Goal: Find specific page/section: Find specific page/section

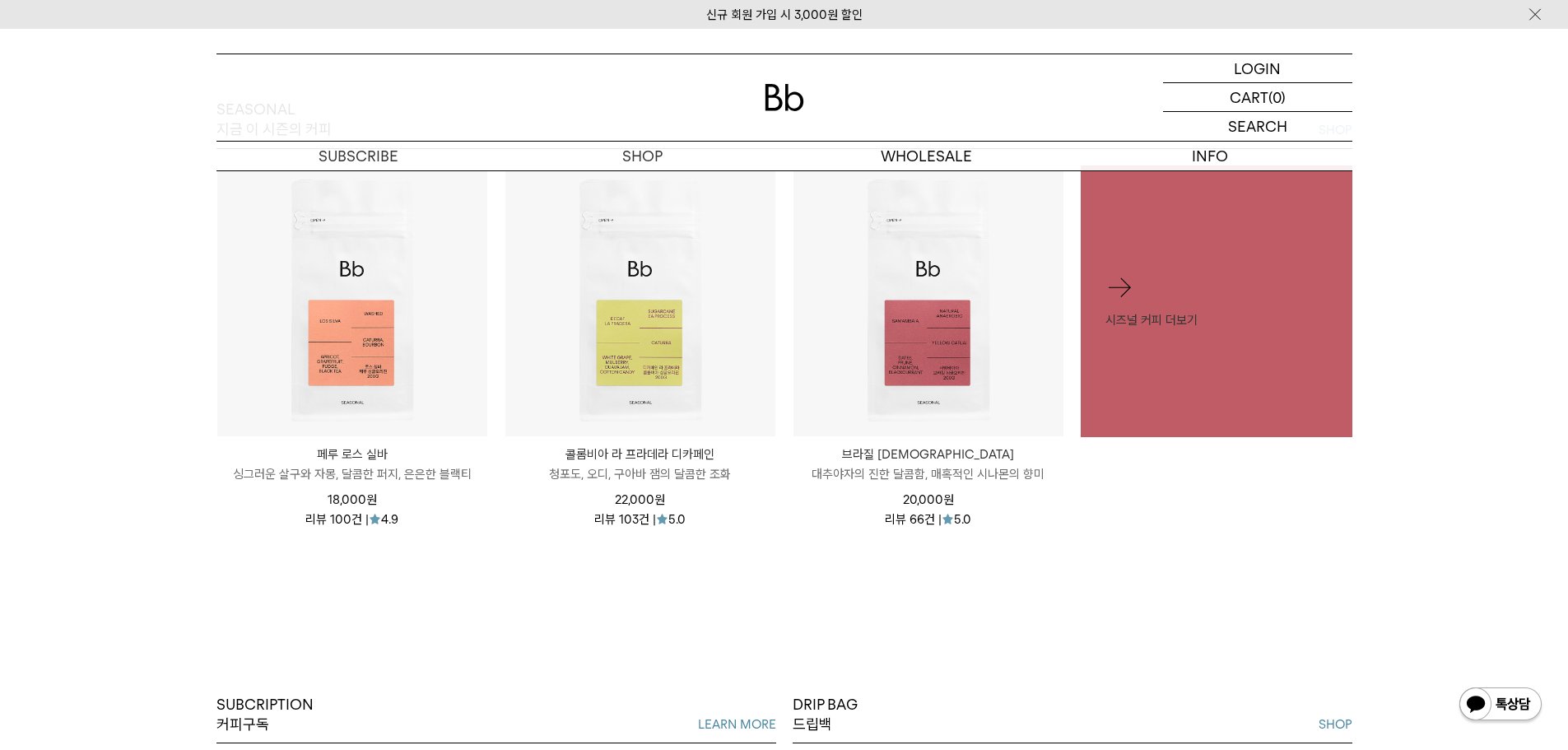
scroll to position [658, 0]
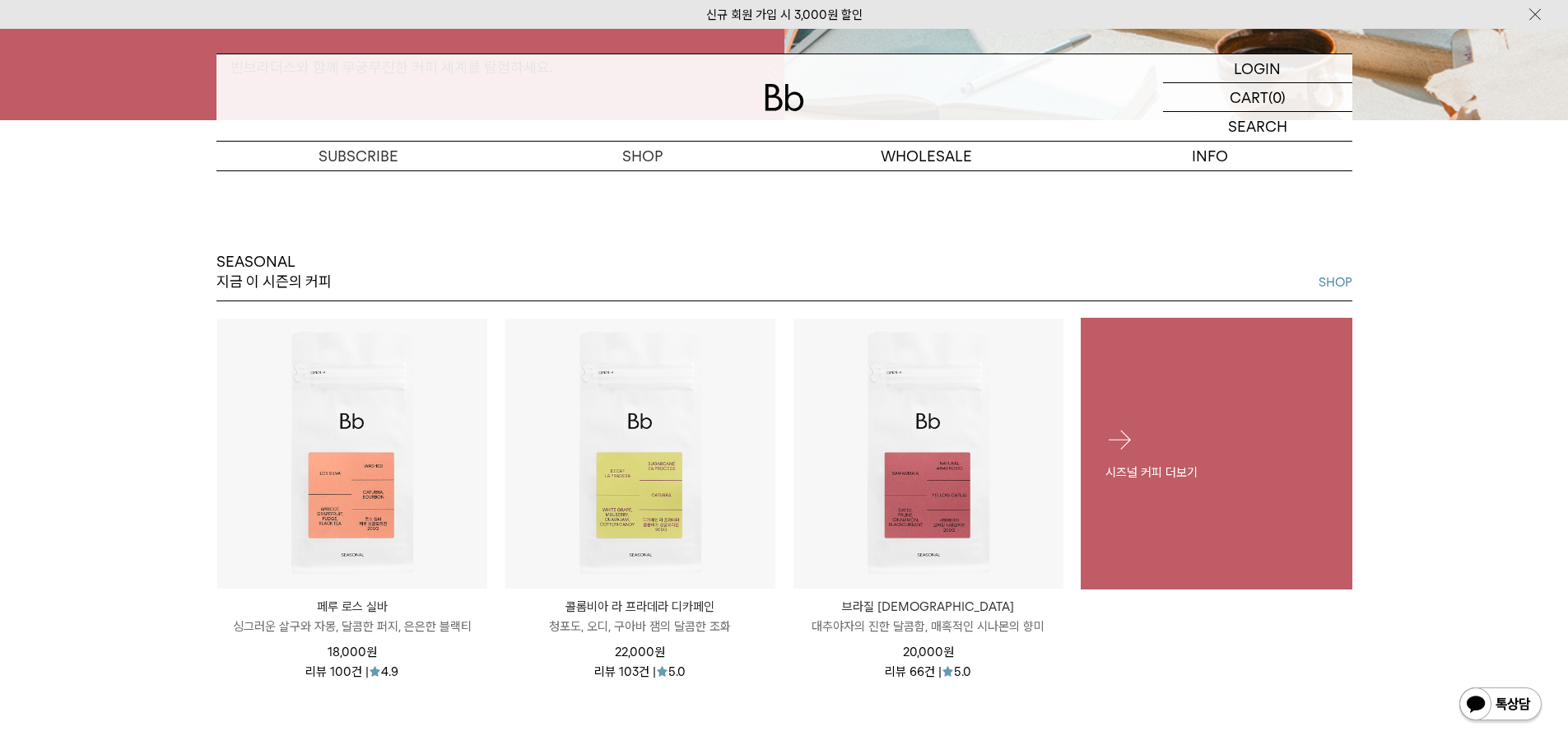
click at [1205, 448] on div "시즈널 커피 더보기" at bounding box center [1217, 453] width 272 height 106
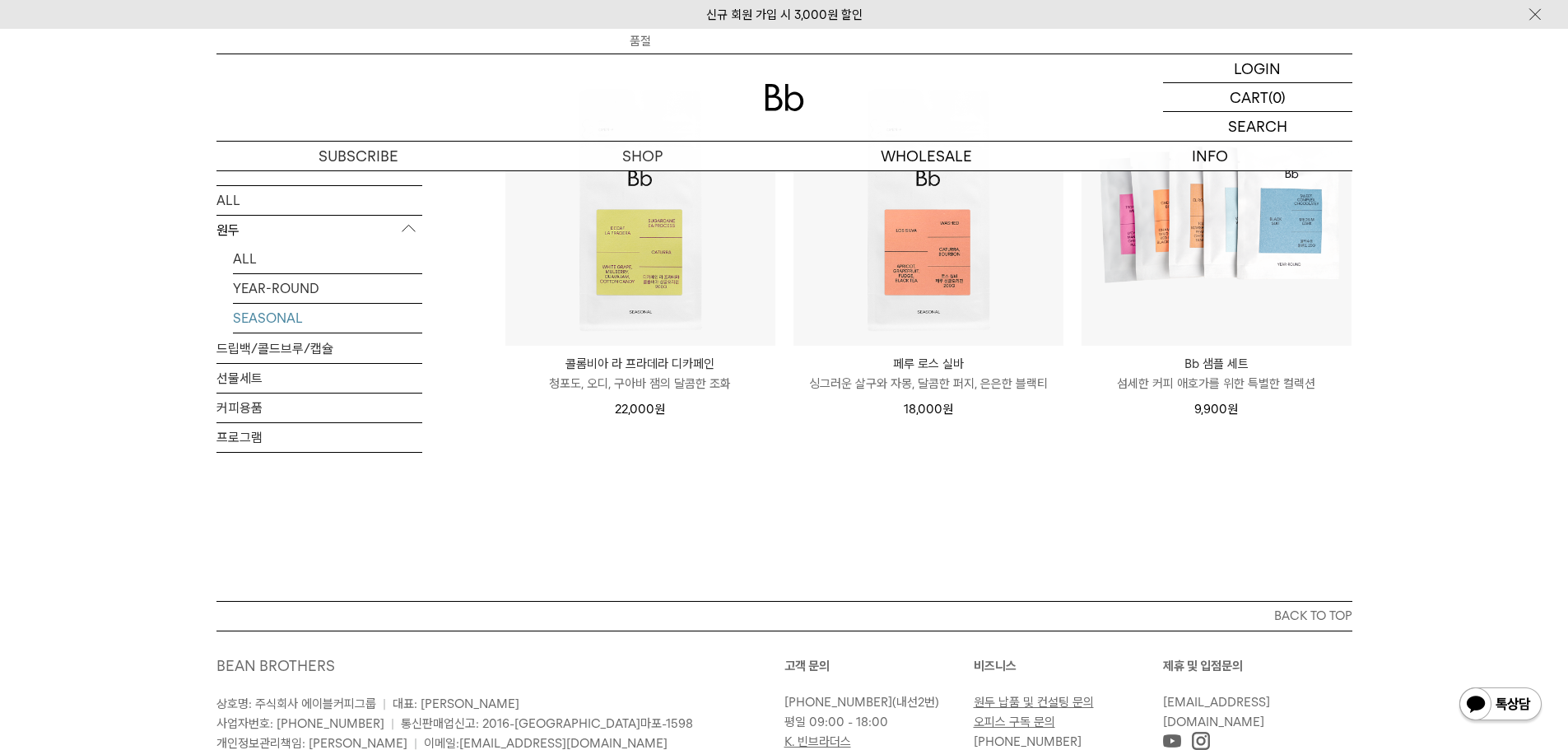
scroll to position [478, 0]
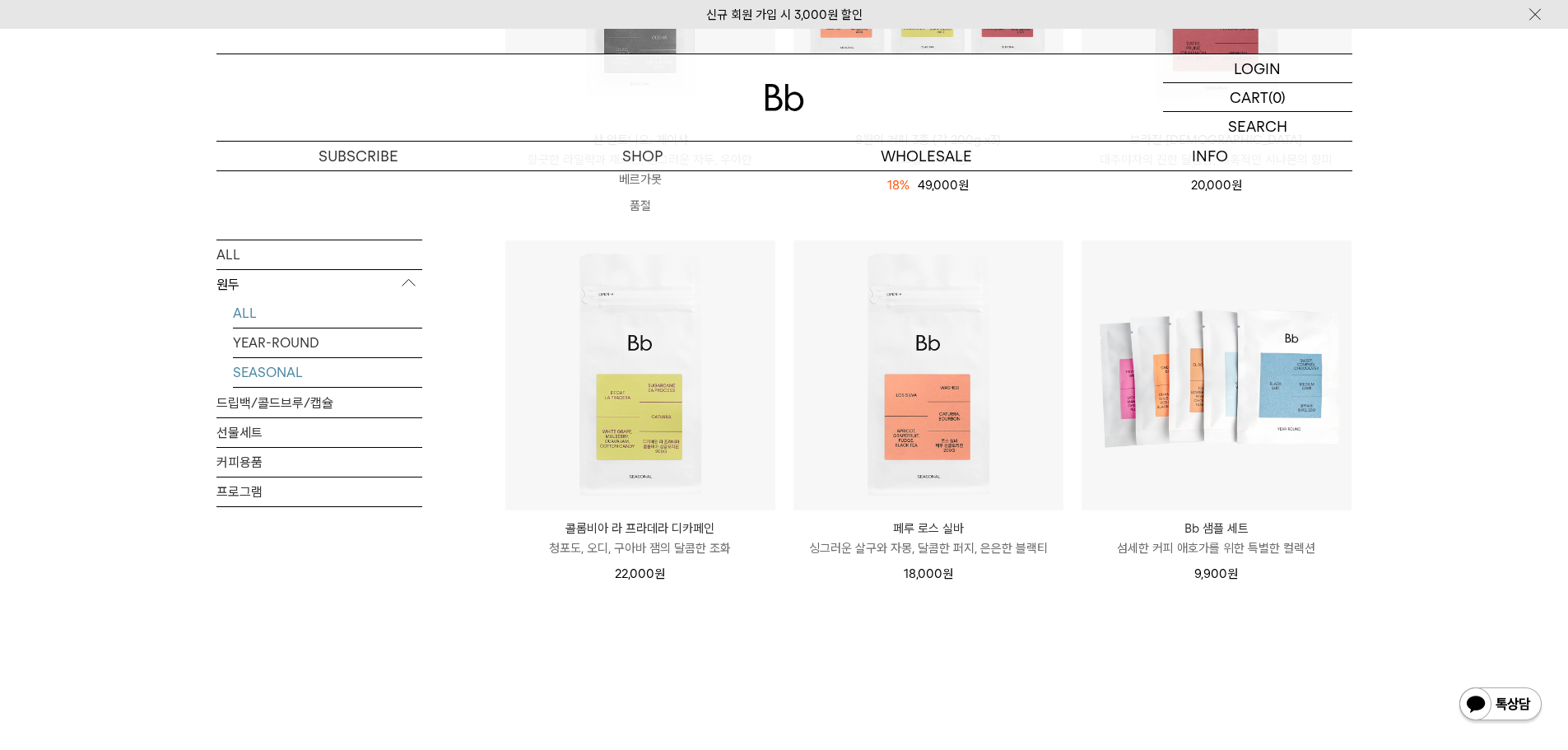
click at [248, 315] on link "ALL" at bounding box center [327, 312] width 190 height 29
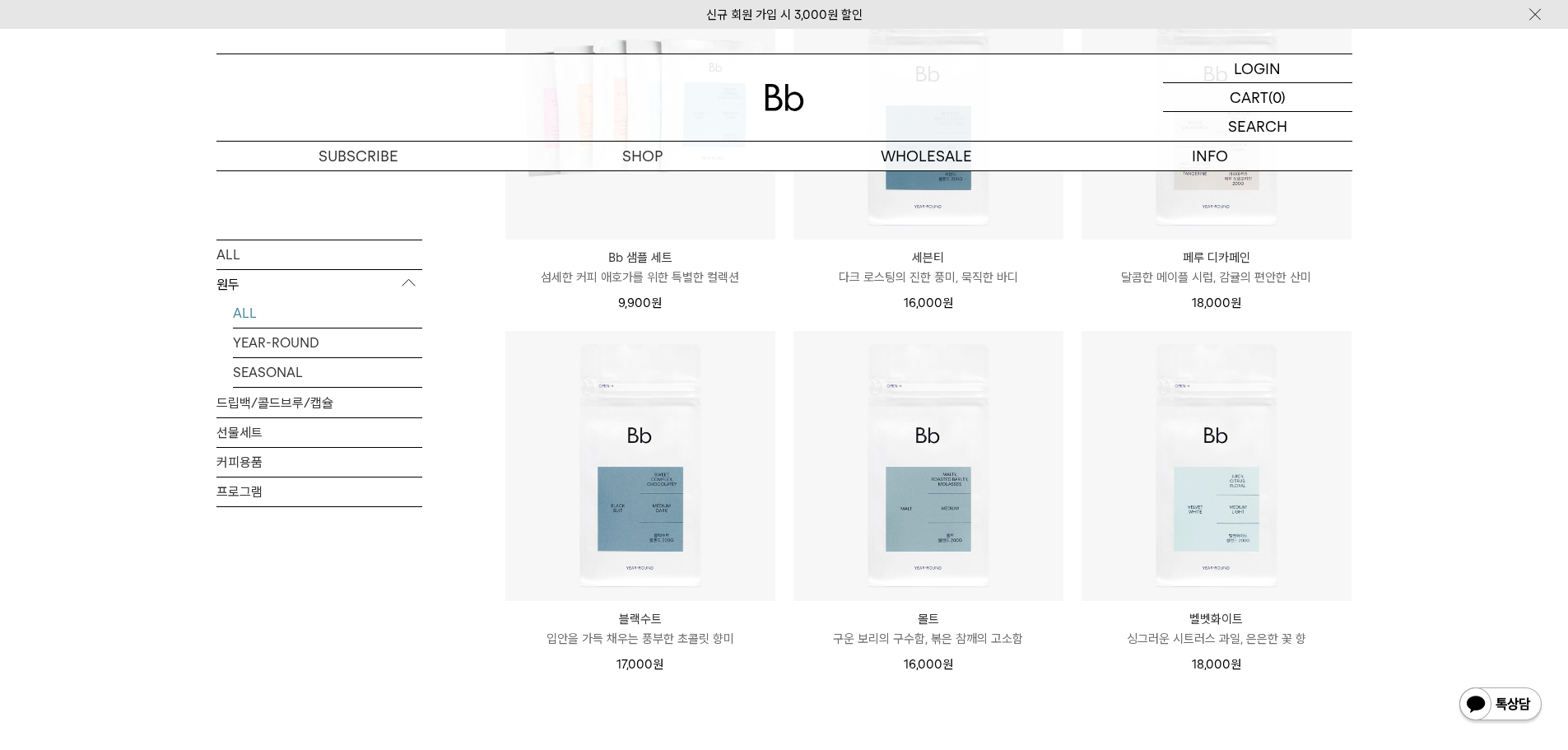
scroll to position [905, 0]
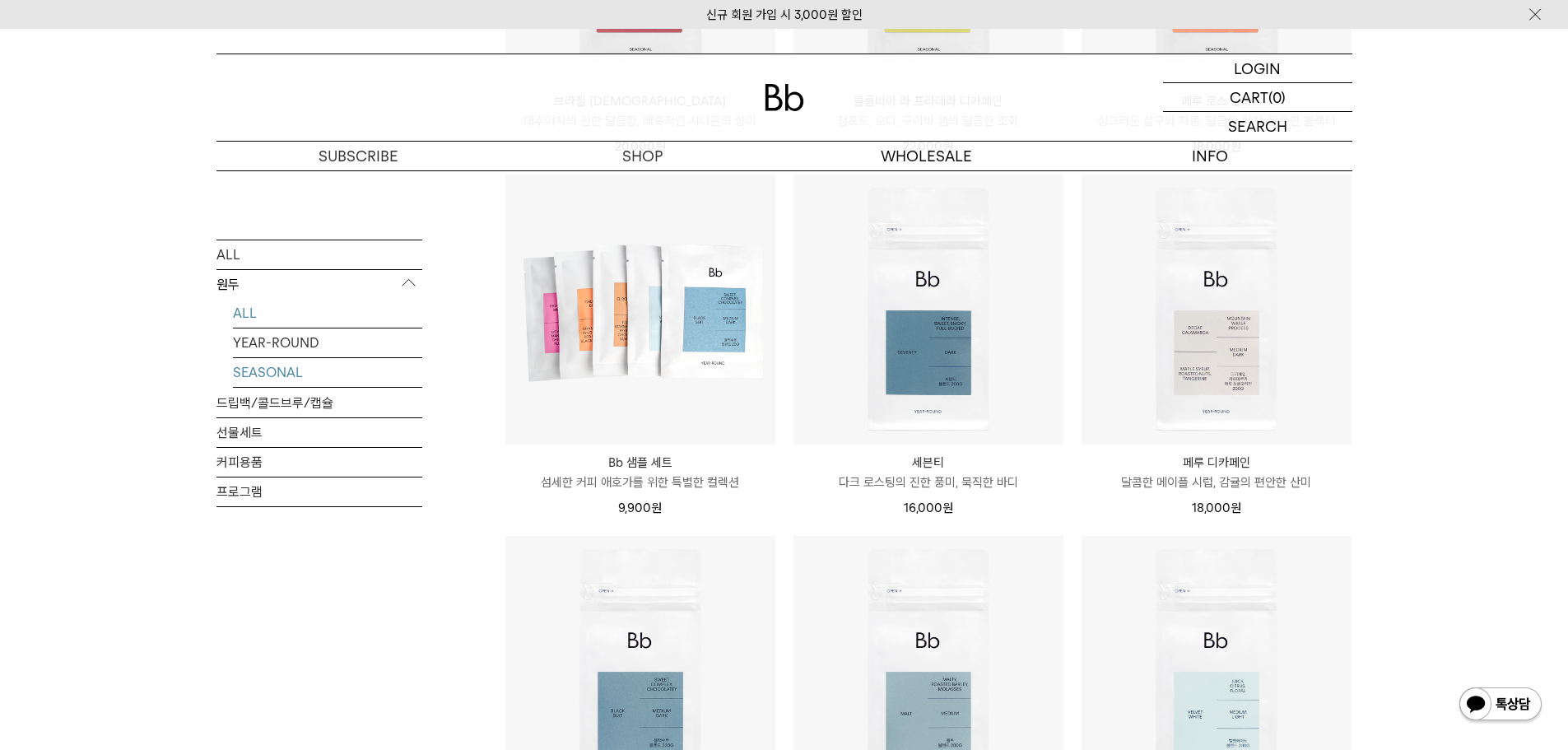
click at [260, 369] on link "SEASONAL" at bounding box center [327, 371] width 190 height 29
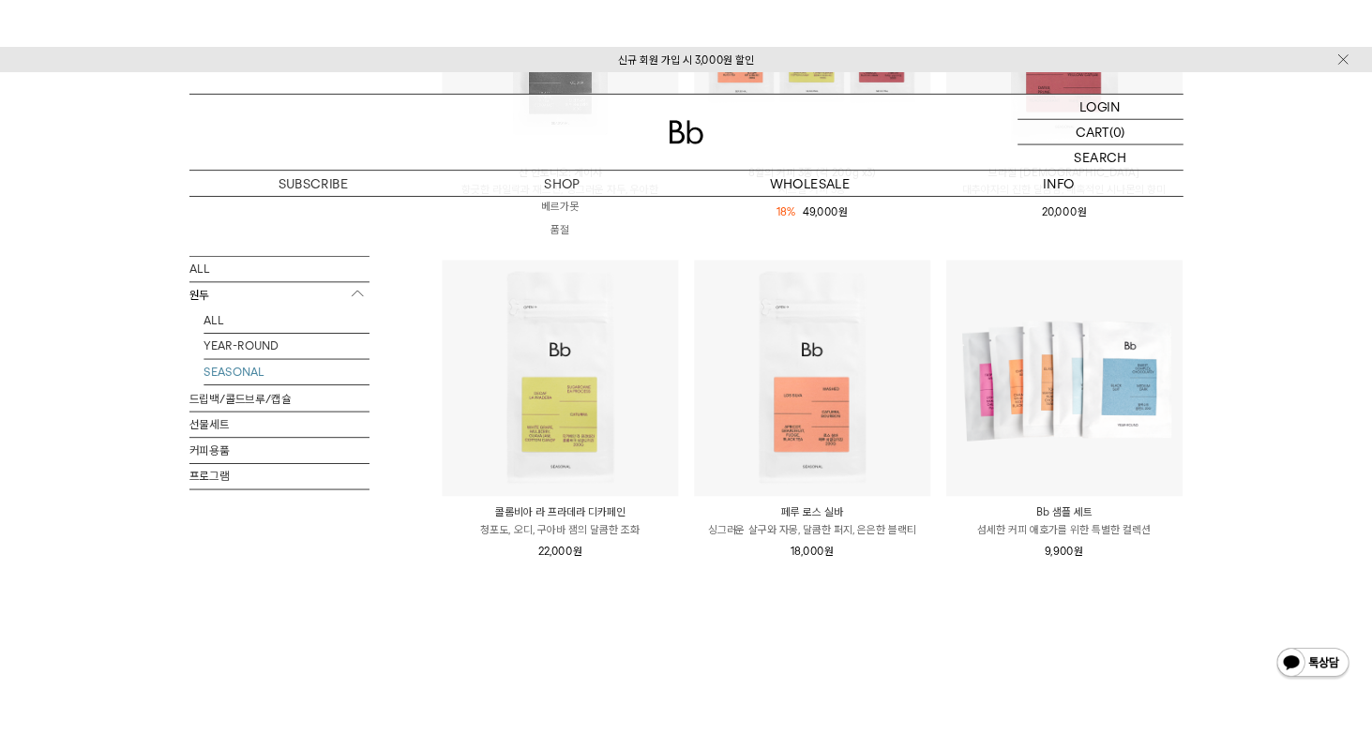
scroll to position [563, 0]
